Goal: Navigation & Orientation: Go to known website

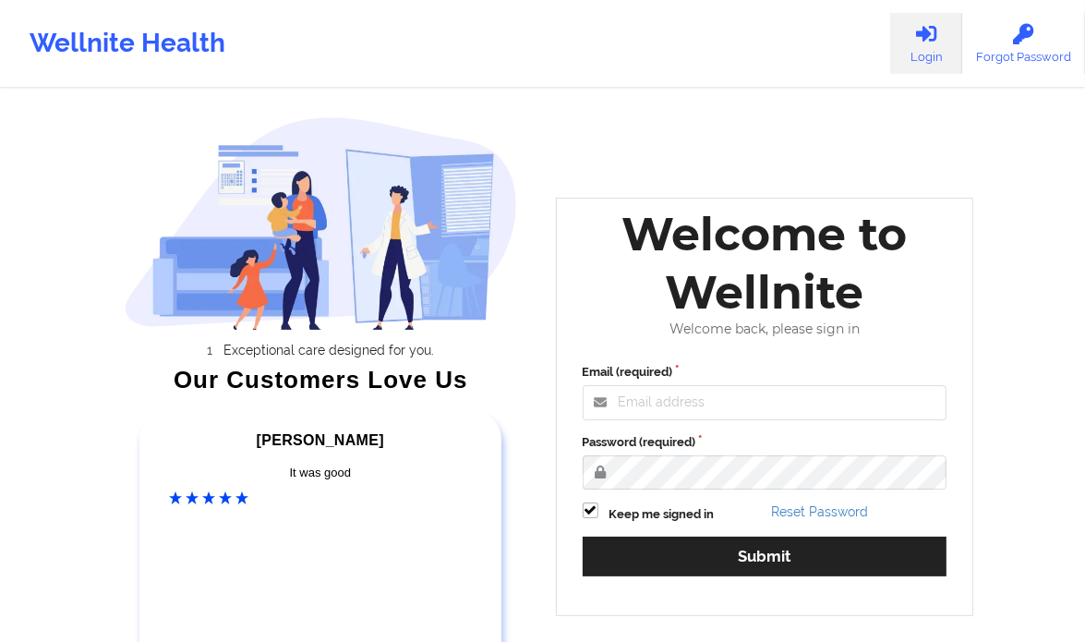
scroll to position [157, 0]
